Goal: Task Accomplishment & Management: Manage account settings

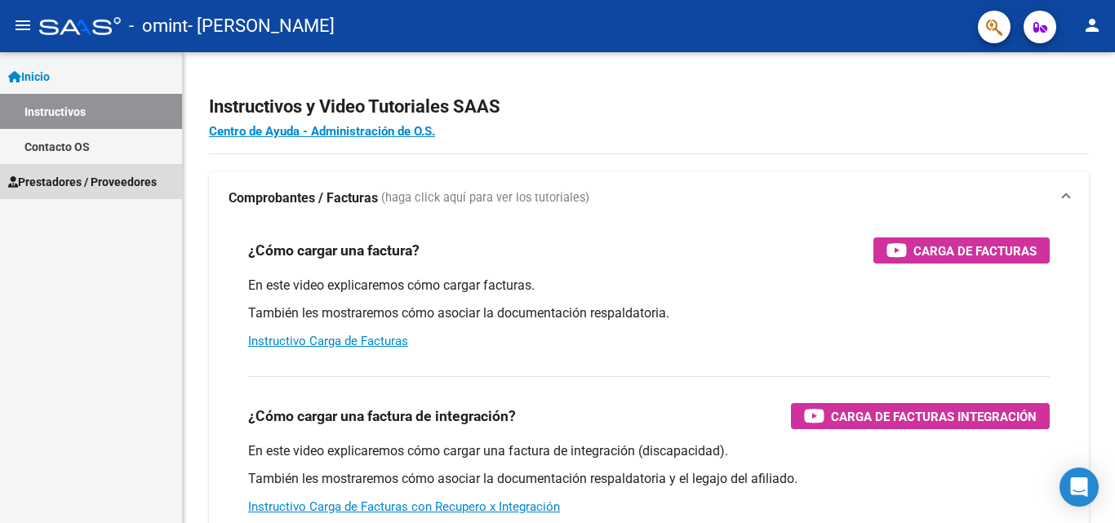
click at [69, 190] on span "Prestadores / Proveedores" at bounding box center [82, 182] width 149 height 18
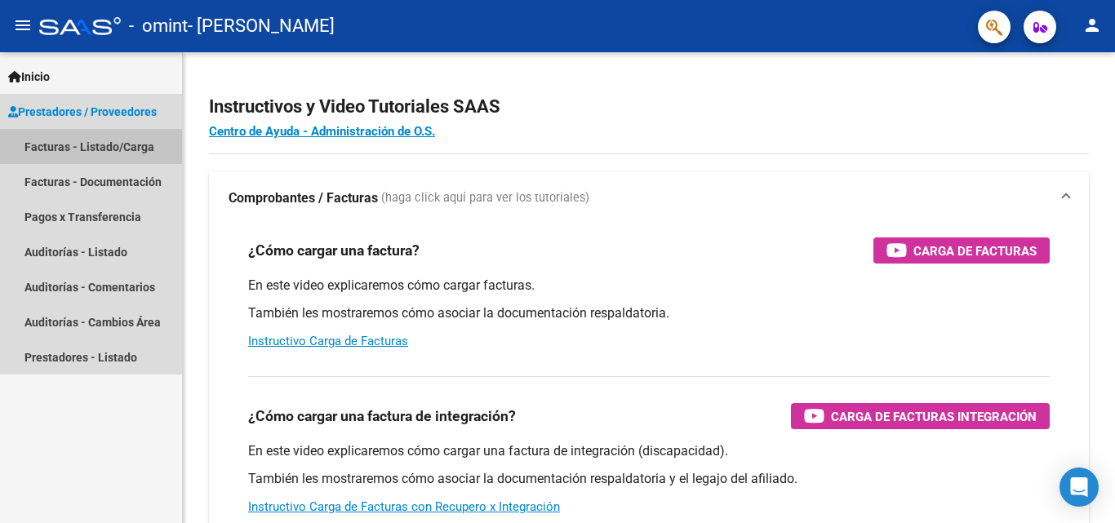
click at [60, 145] on link "Facturas - Listado/Carga" at bounding box center [91, 146] width 182 height 35
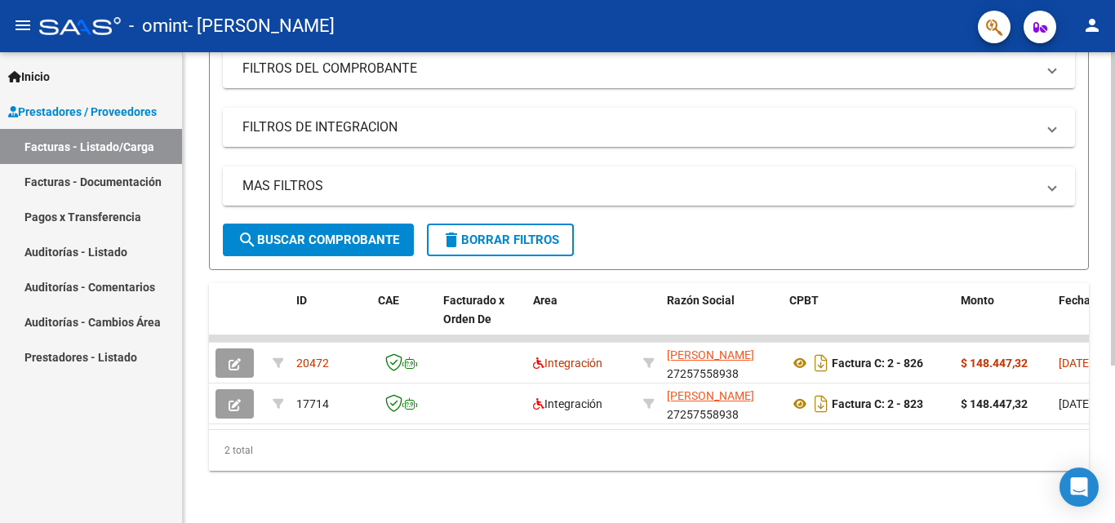
scroll to position [238, 0]
click at [1111, 267] on div at bounding box center [1113, 367] width 4 height 314
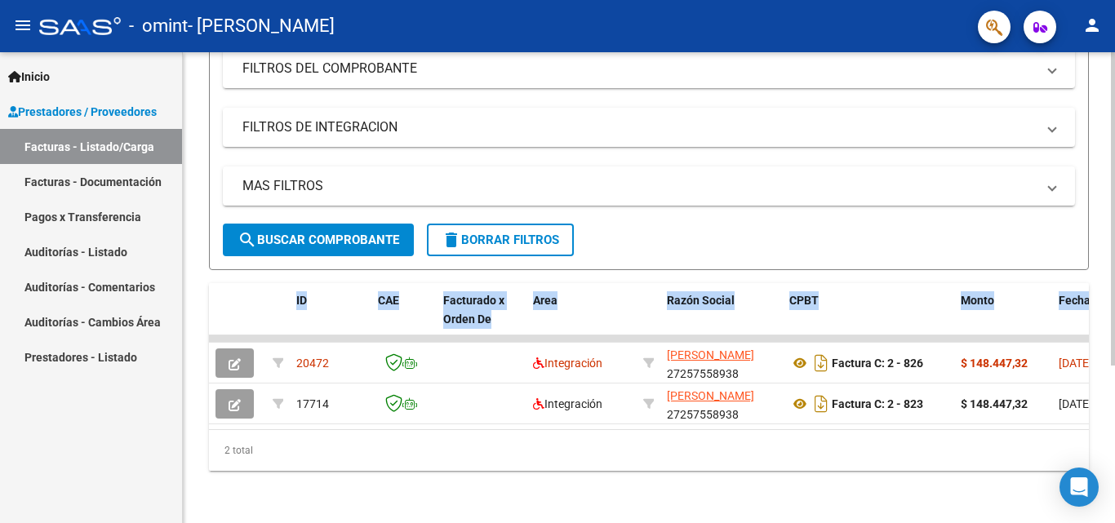
drag, startPoint x: 1110, startPoint y: 260, endPoint x: 1097, endPoint y: 227, distance: 35.6
click at [1097, 227] on div "Video tutorial PRESTADORES -> Listado de CPBTs Emitidos por Prestadores / Prove…" at bounding box center [649, 176] width 932 height 696
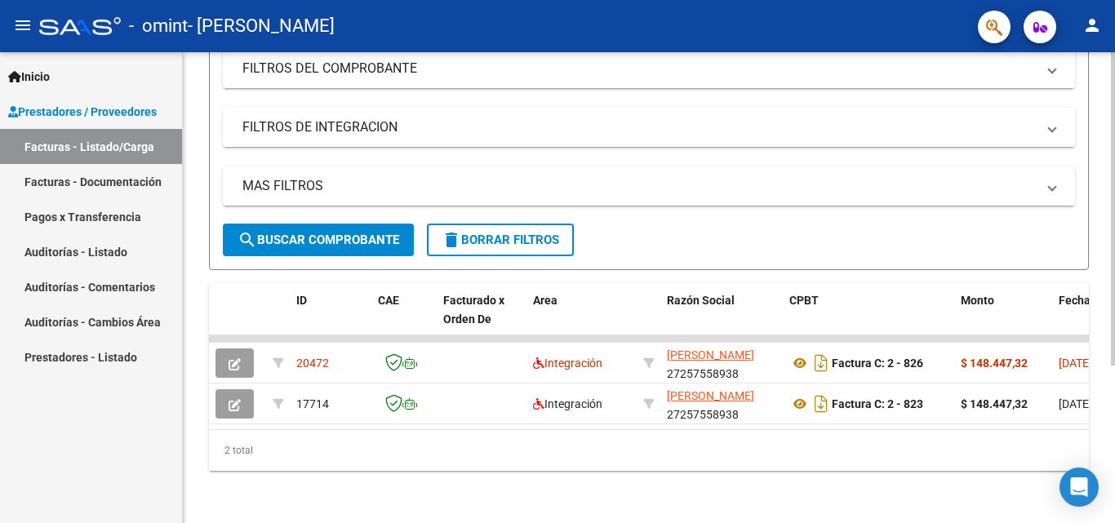
click at [1019, 246] on form "Filtros Id Area Area Todos Confirmado Mostrar totalizadores FILTROS DEL COMPROB…" at bounding box center [649, 119] width 880 height 301
click at [423, 419] on datatable-body "20472 Integración [PERSON_NAME] 27257558938 Factura C: 2 - 826 $ 148.447,32 [DA…" at bounding box center [649, 383] width 880 height 94
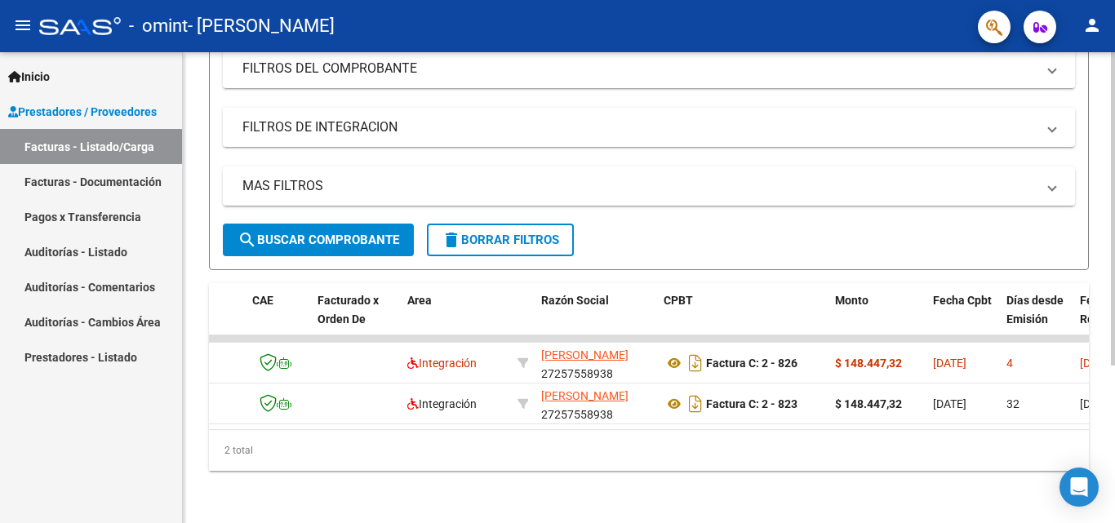
scroll to position [0, 0]
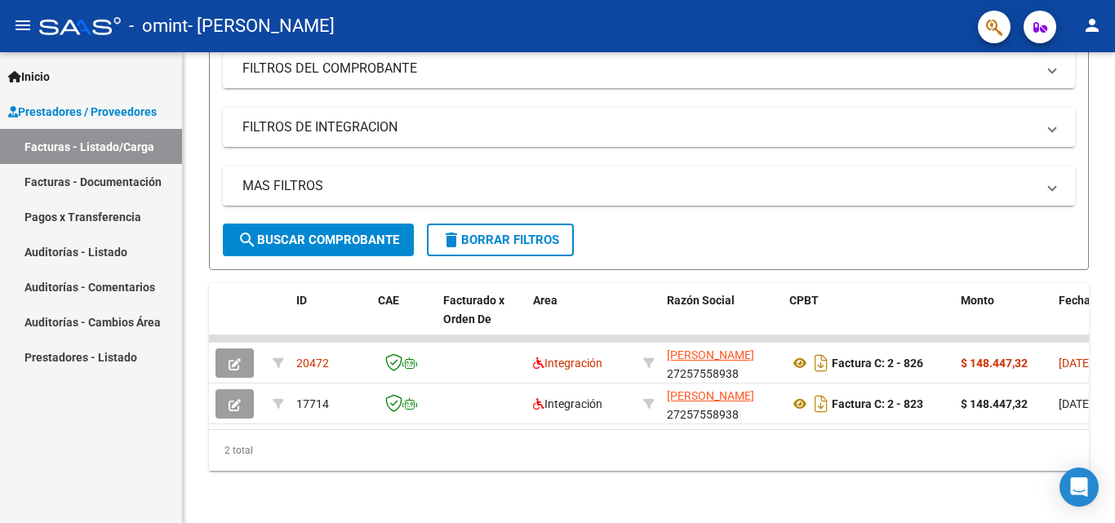
click at [108, 185] on link "Facturas - Documentación" at bounding box center [91, 181] width 182 height 35
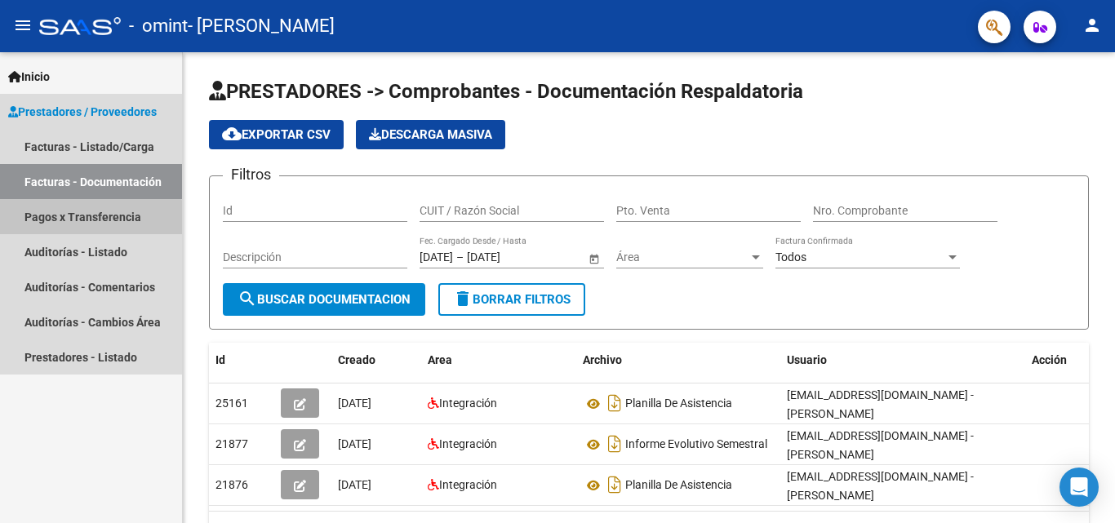
click at [42, 221] on link "Pagos x Transferencia" at bounding box center [91, 216] width 182 height 35
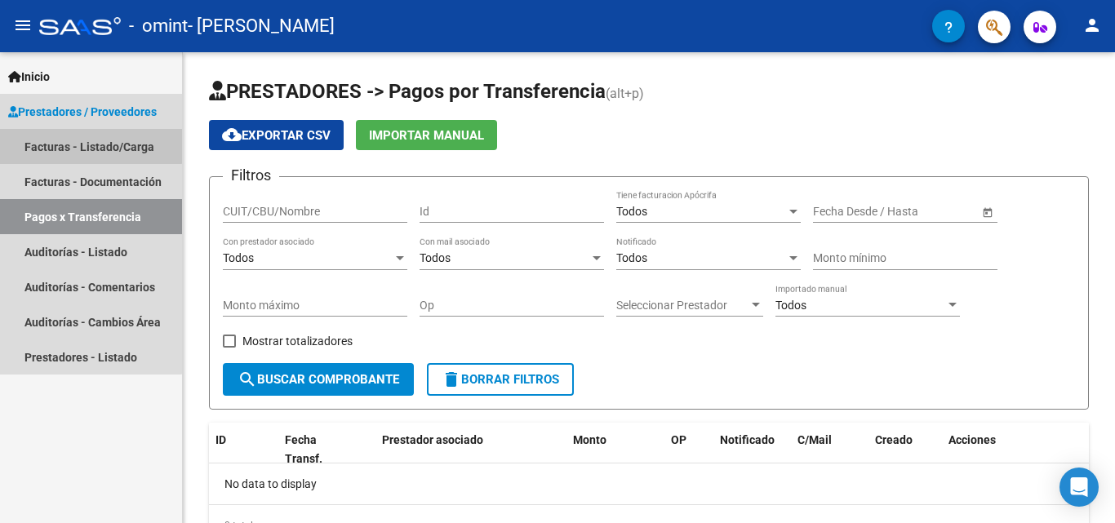
click at [69, 136] on link "Facturas - Listado/Carga" at bounding box center [91, 146] width 182 height 35
